Goal: Task Accomplishment & Management: Manage account settings

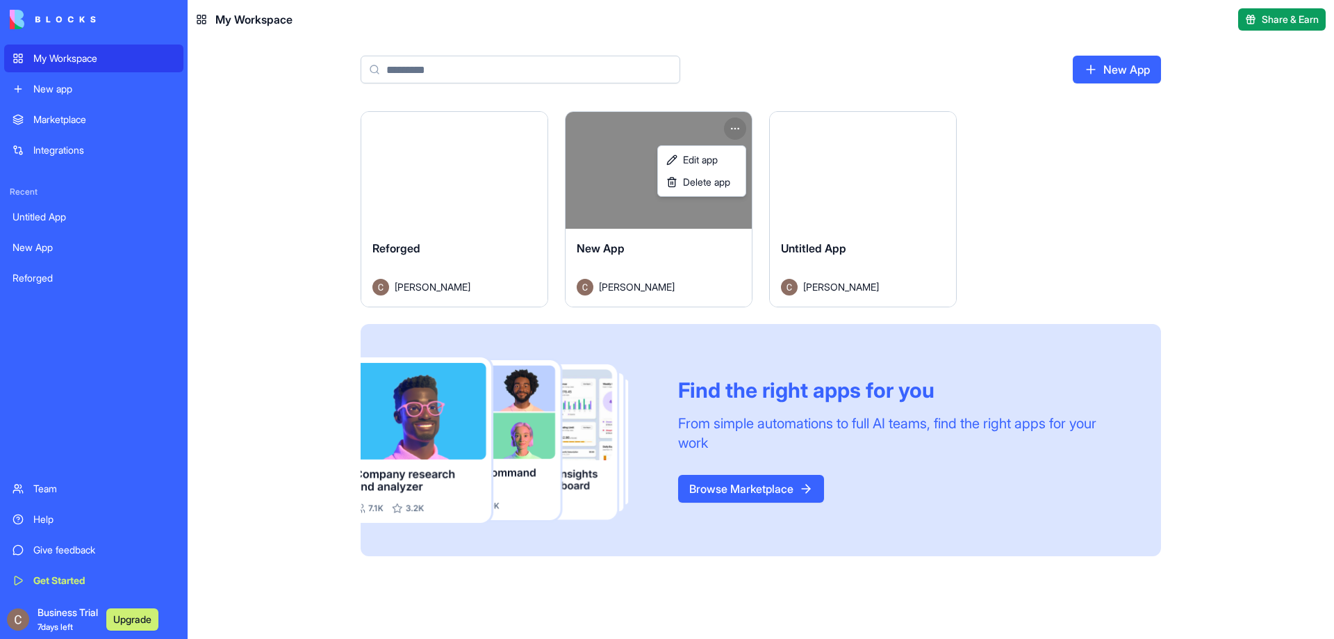
click at [739, 126] on html "My Workspace New app Marketplace Integrations Recent Untitled App New App Refor…" at bounding box center [667, 319] width 1334 height 639
click at [723, 191] on div "Delete app" at bounding box center [702, 182] width 82 height 22
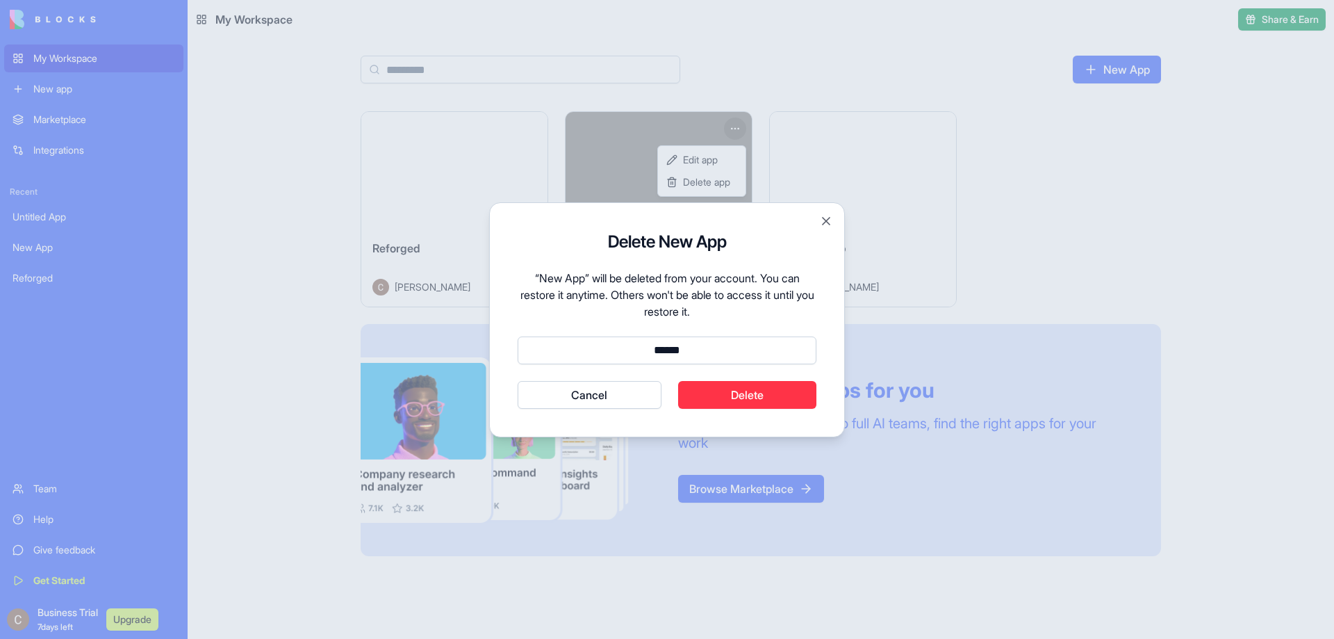
type input "******"
click at [518, 381] on button "Cancel" at bounding box center [590, 395] width 144 height 28
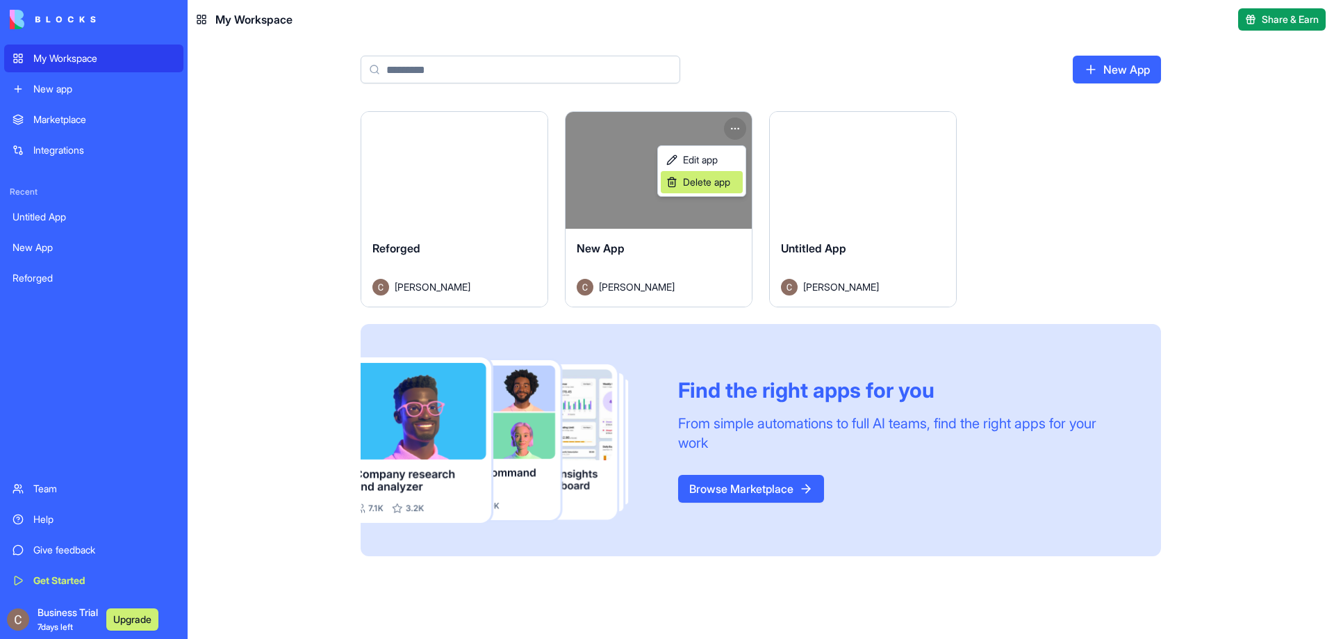
click at [714, 186] on span "Delete app" at bounding box center [706, 182] width 47 height 14
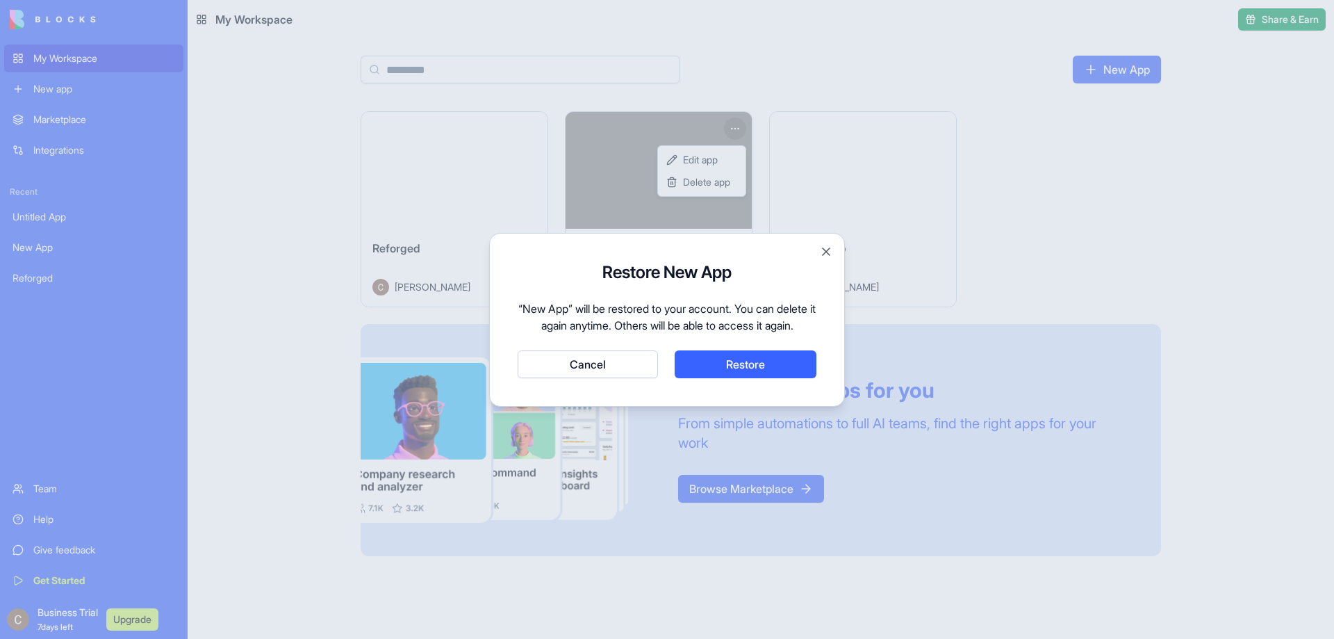
click at [618, 377] on button "Cancel" at bounding box center [588, 364] width 140 height 28
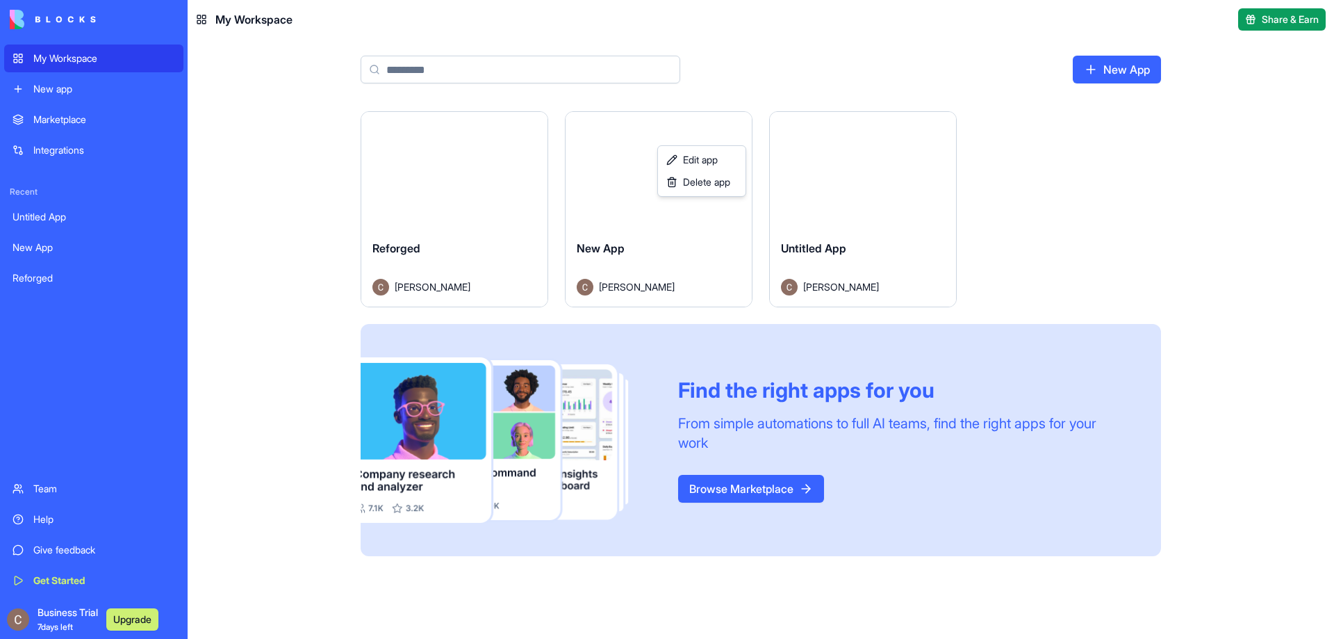
click at [908, 162] on html "My Workspace New app Marketplace Integrations Recent Untitled App New App Refor…" at bounding box center [667, 319] width 1334 height 639
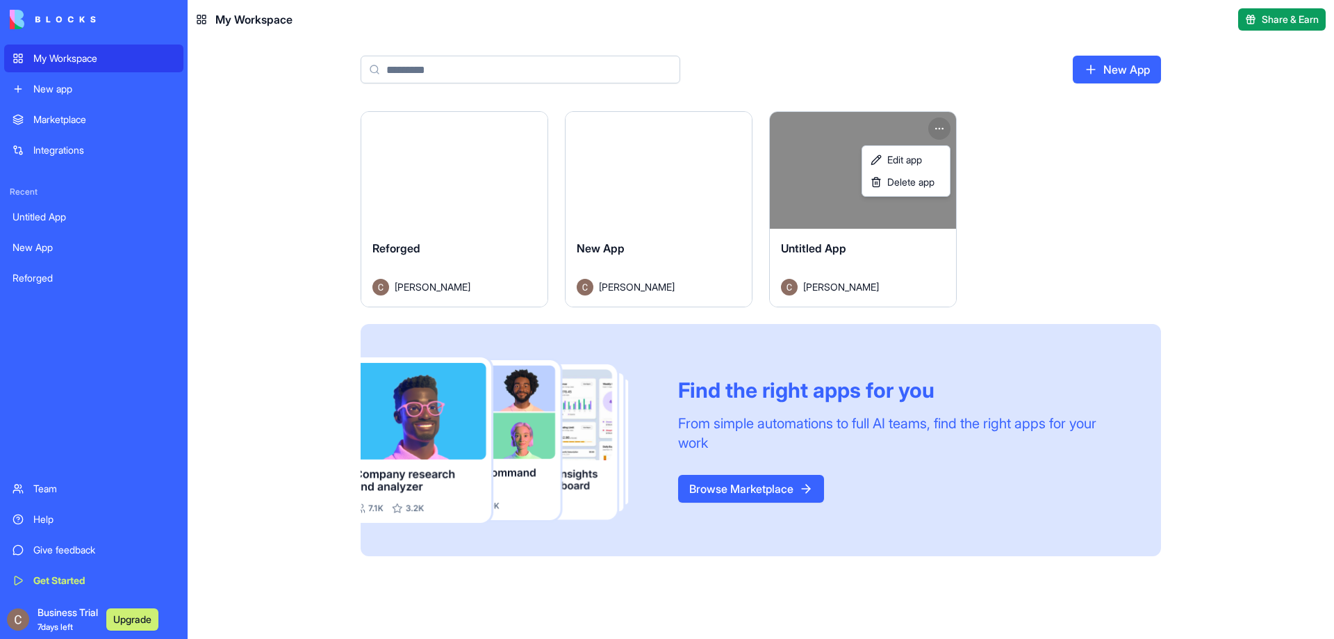
click at [941, 124] on html "My Workspace New app Marketplace Integrations Recent Untitled App New App Refor…" at bounding box center [667, 319] width 1334 height 639
click at [881, 190] on div "Delete app" at bounding box center [906, 182] width 82 height 22
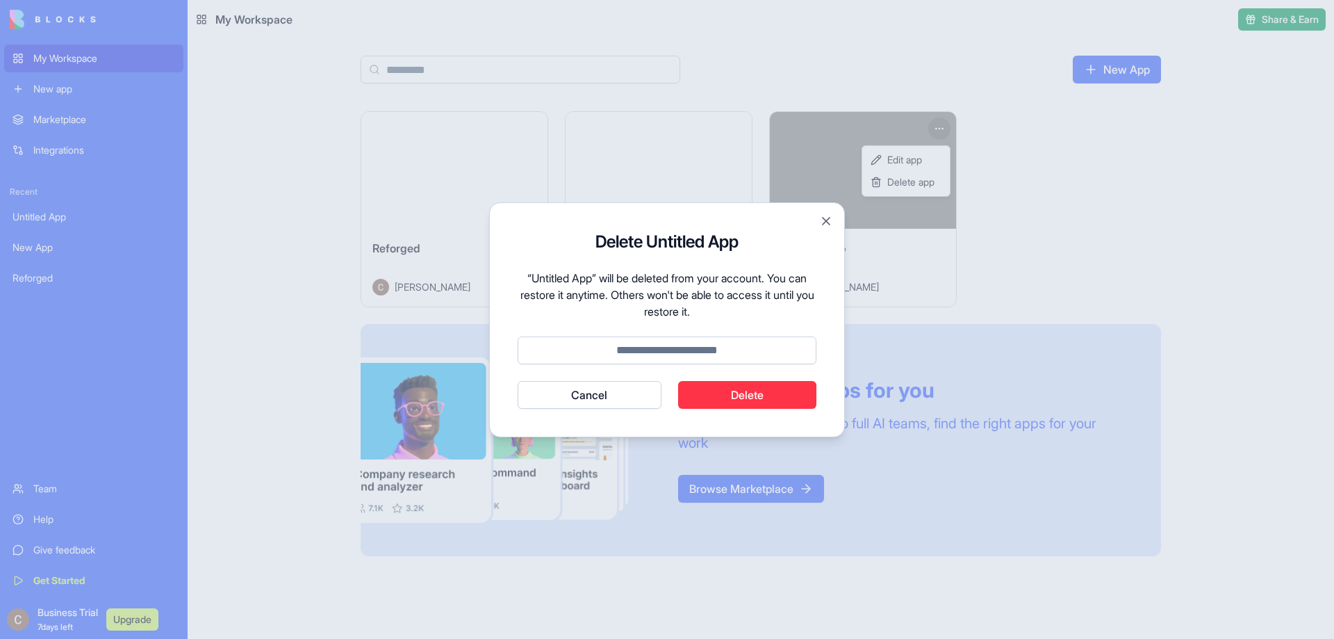
click at [723, 352] on input at bounding box center [667, 350] width 299 height 28
type input "******"
click at [755, 396] on button "Delete" at bounding box center [747, 395] width 139 height 28
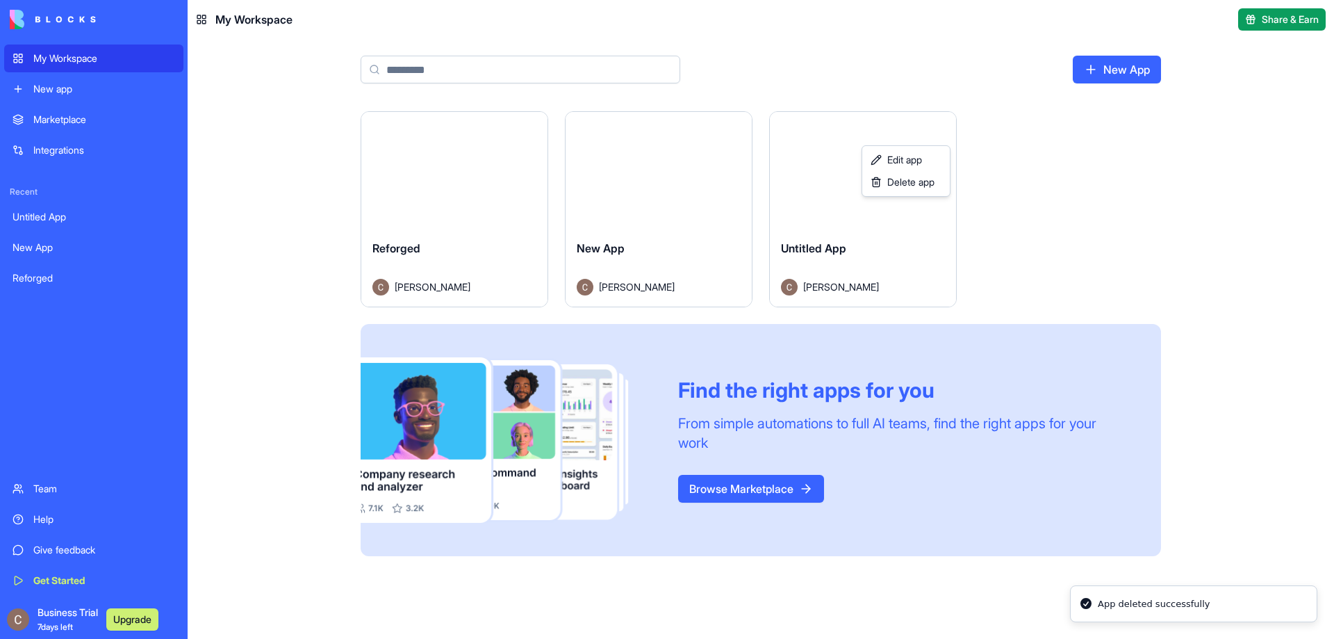
click at [512, 263] on html "My Workspace New app Marketplace Integrations Recent Untitled App New App Refor…" at bounding box center [667, 319] width 1334 height 639
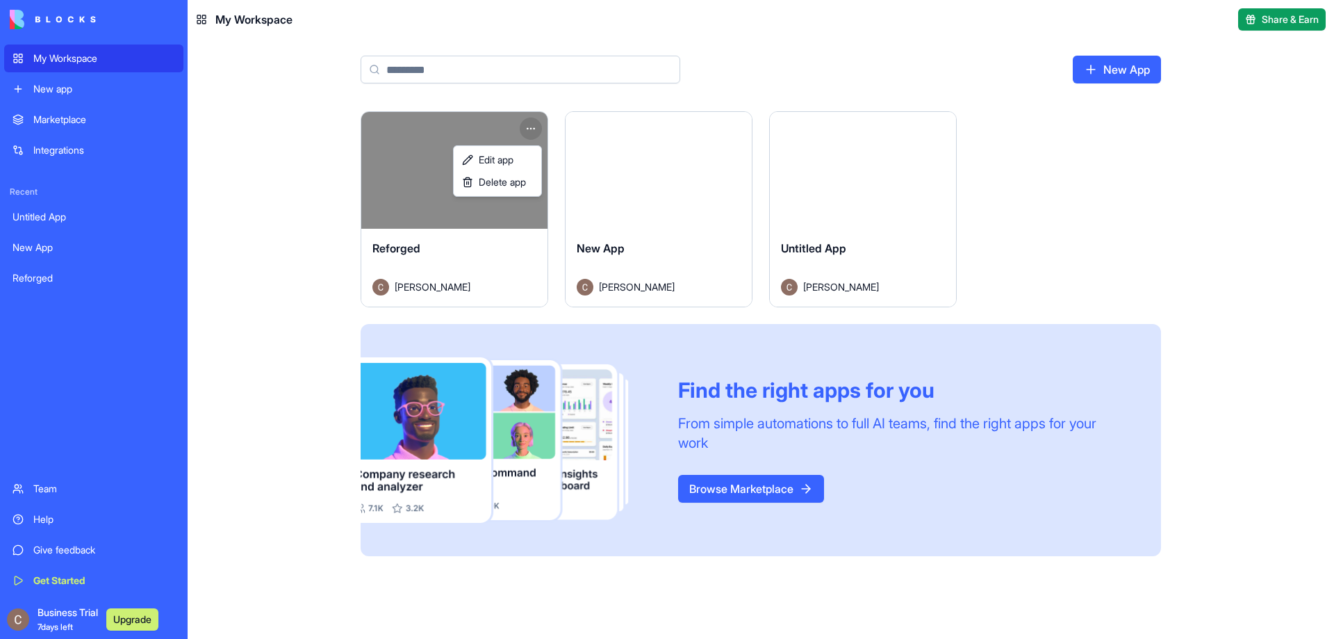
click at [532, 126] on html "My Workspace New app Marketplace Integrations Recent Untitled App New App Refor…" at bounding box center [667, 319] width 1334 height 639
click at [493, 161] on span "Edit app" at bounding box center [496, 160] width 35 height 14
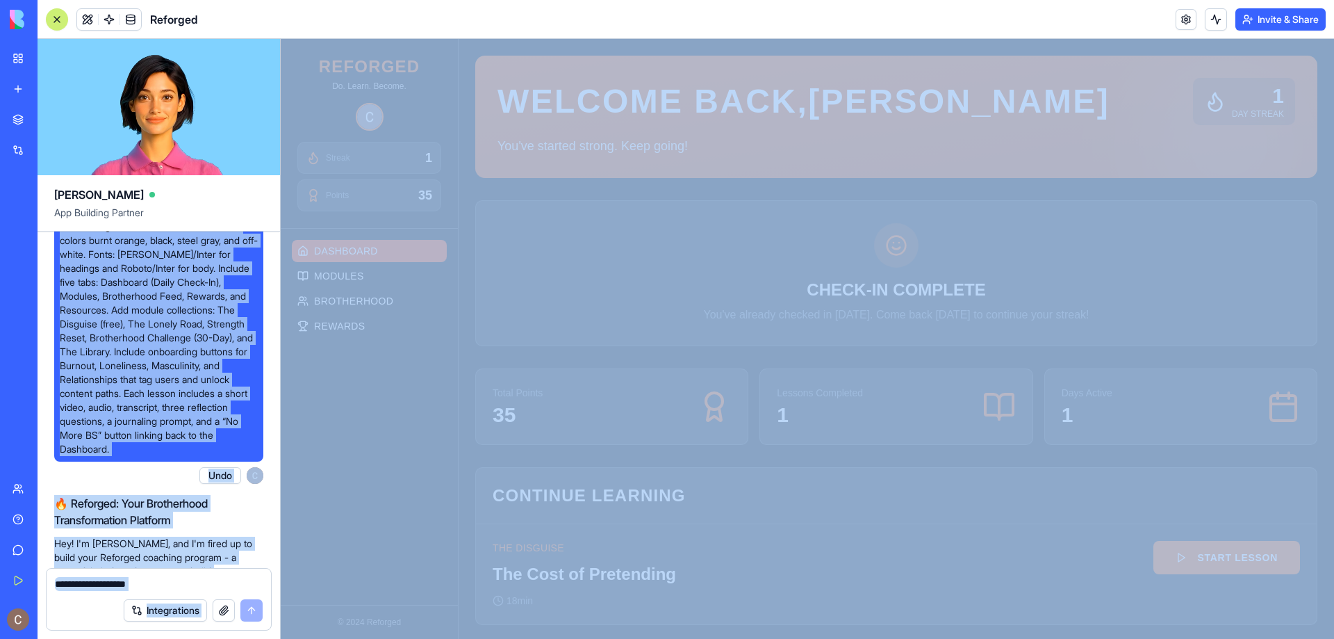
scroll to position [1498, 0]
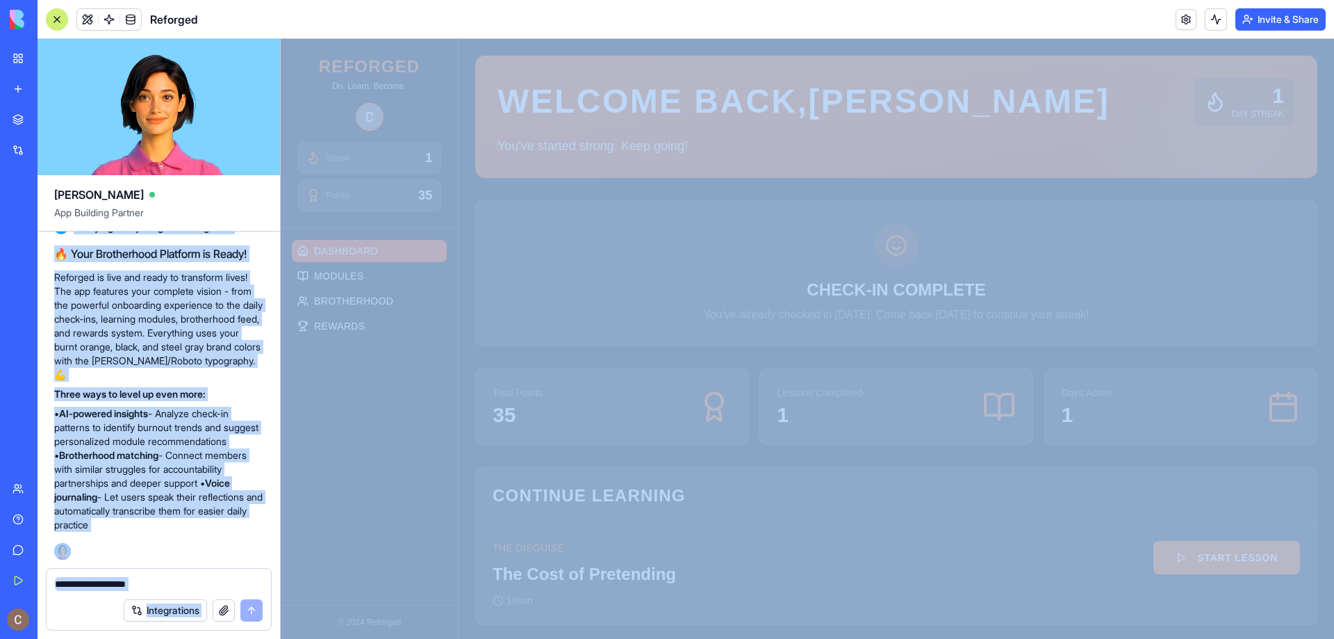
drag, startPoint x: 76, startPoint y: 333, endPoint x: 222, endPoint y: 525, distance: 241.5
copy div "lorem i dolorsit ametcon adipis Elitsedd eius tem incidid “Ut. Labor. Etdolo.” …"
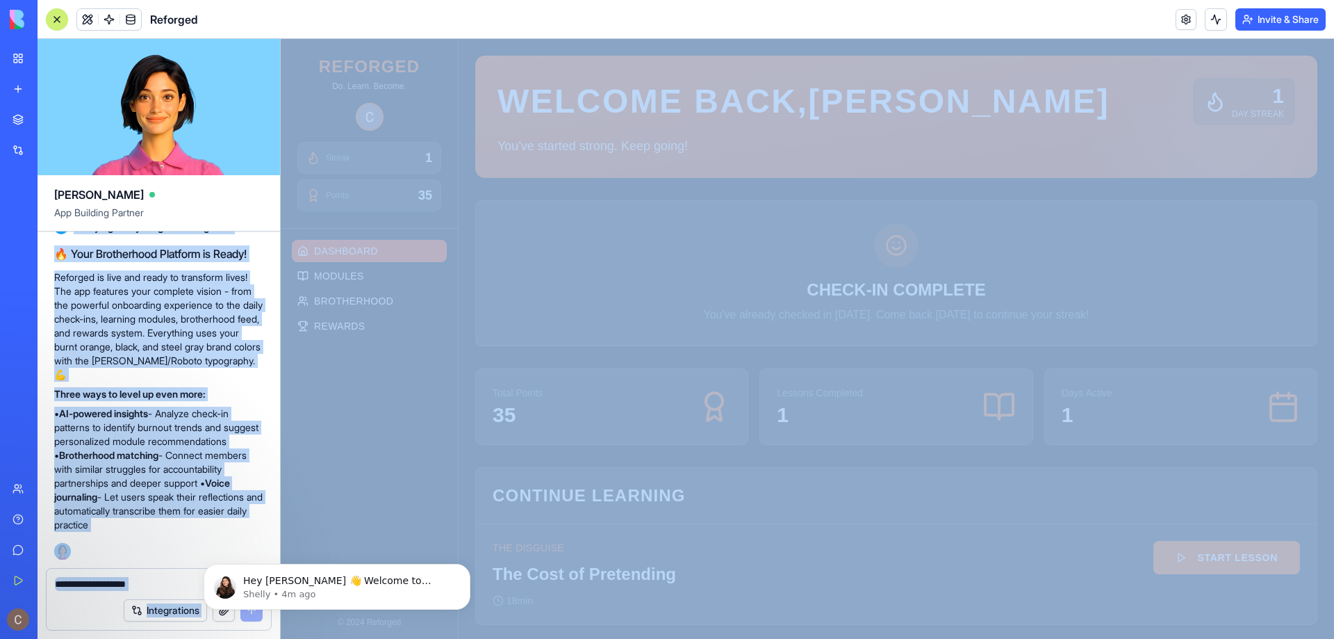
scroll to position [0, 0]
